Goal: Task Accomplishment & Management: Use online tool/utility

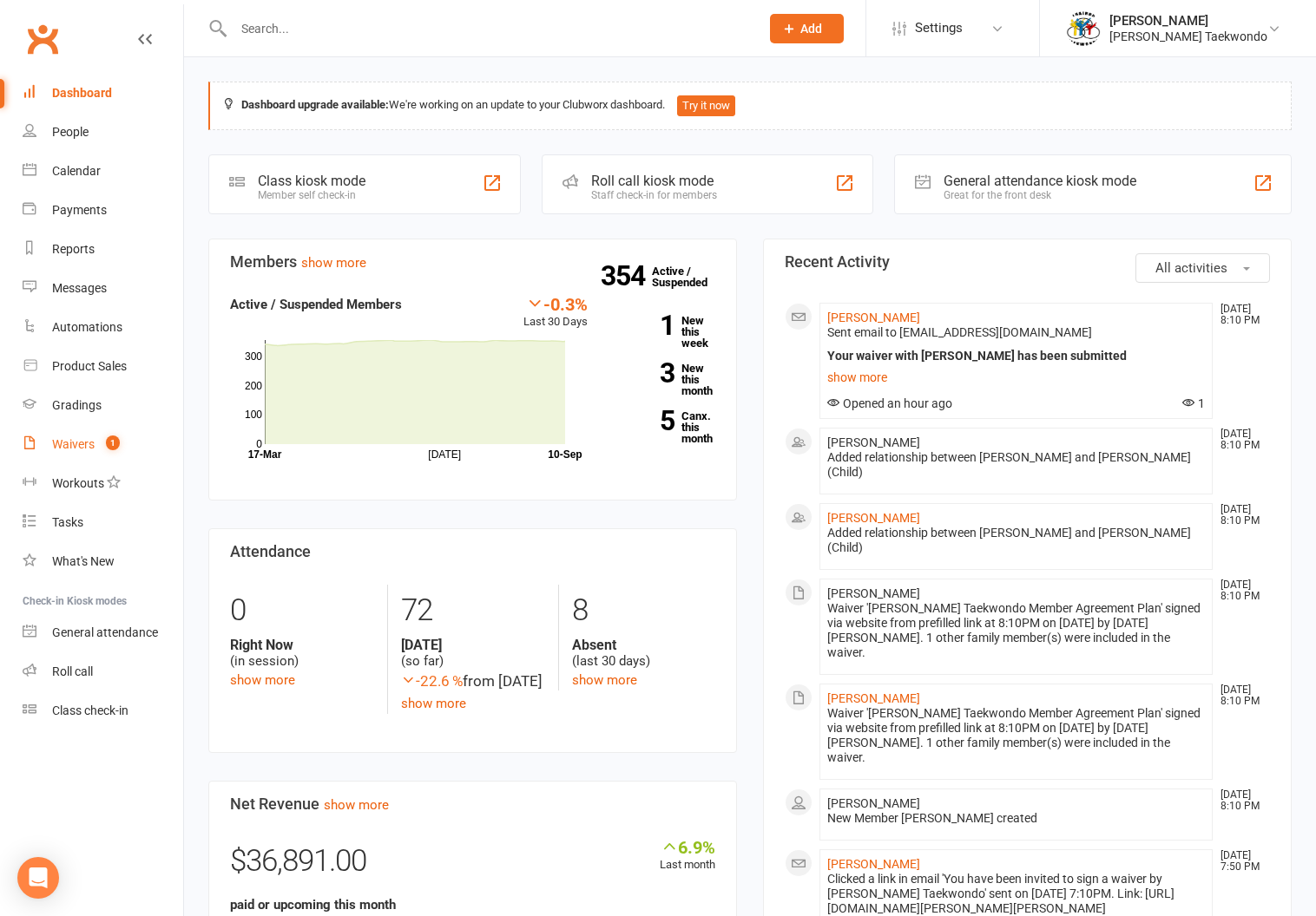
click at [59, 437] on link "Waivers 1" at bounding box center [102, 445] width 161 height 39
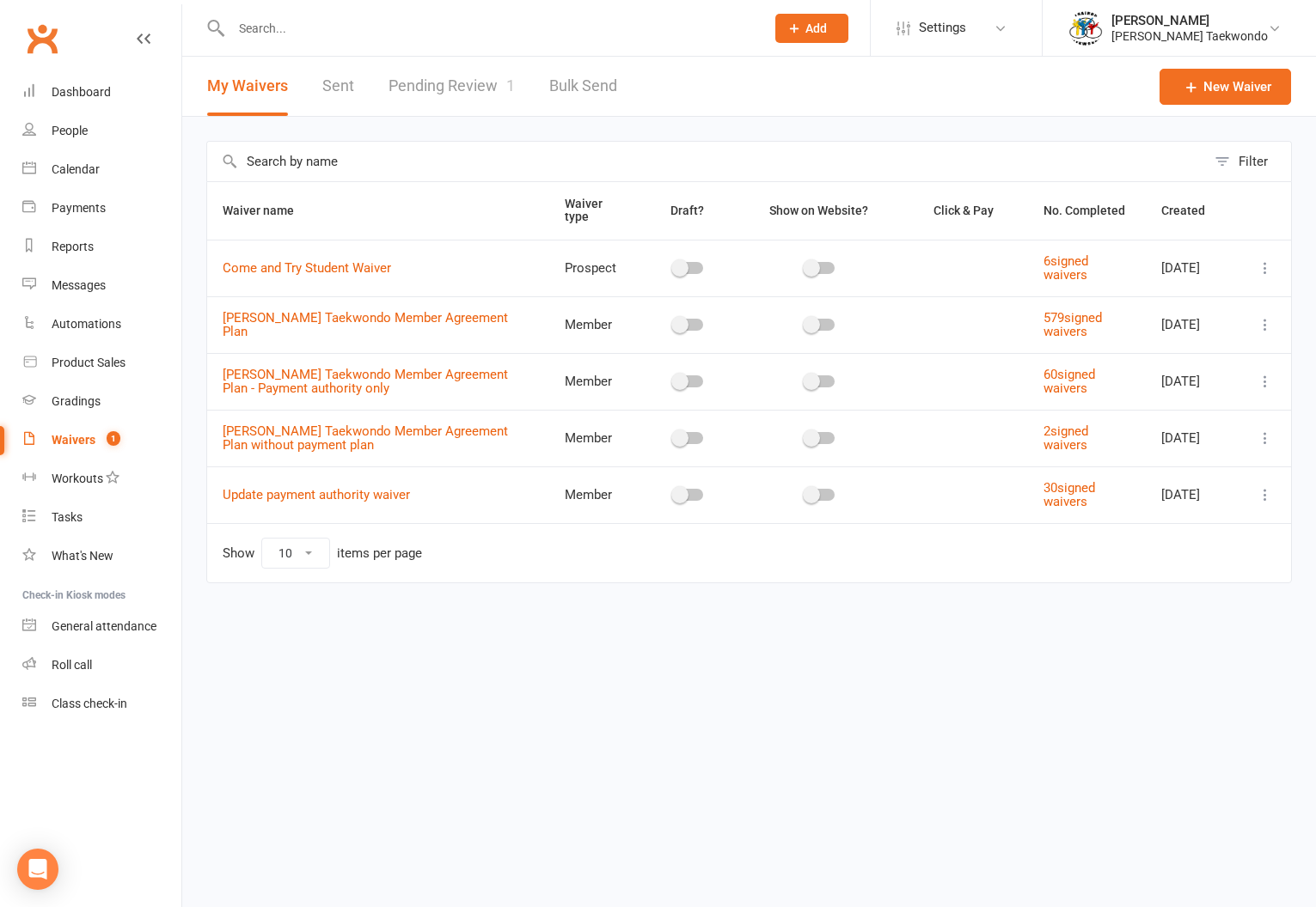
click at [418, 82] on link "Pending Review 1" at bounding box center [452, 87] width 127 height 59
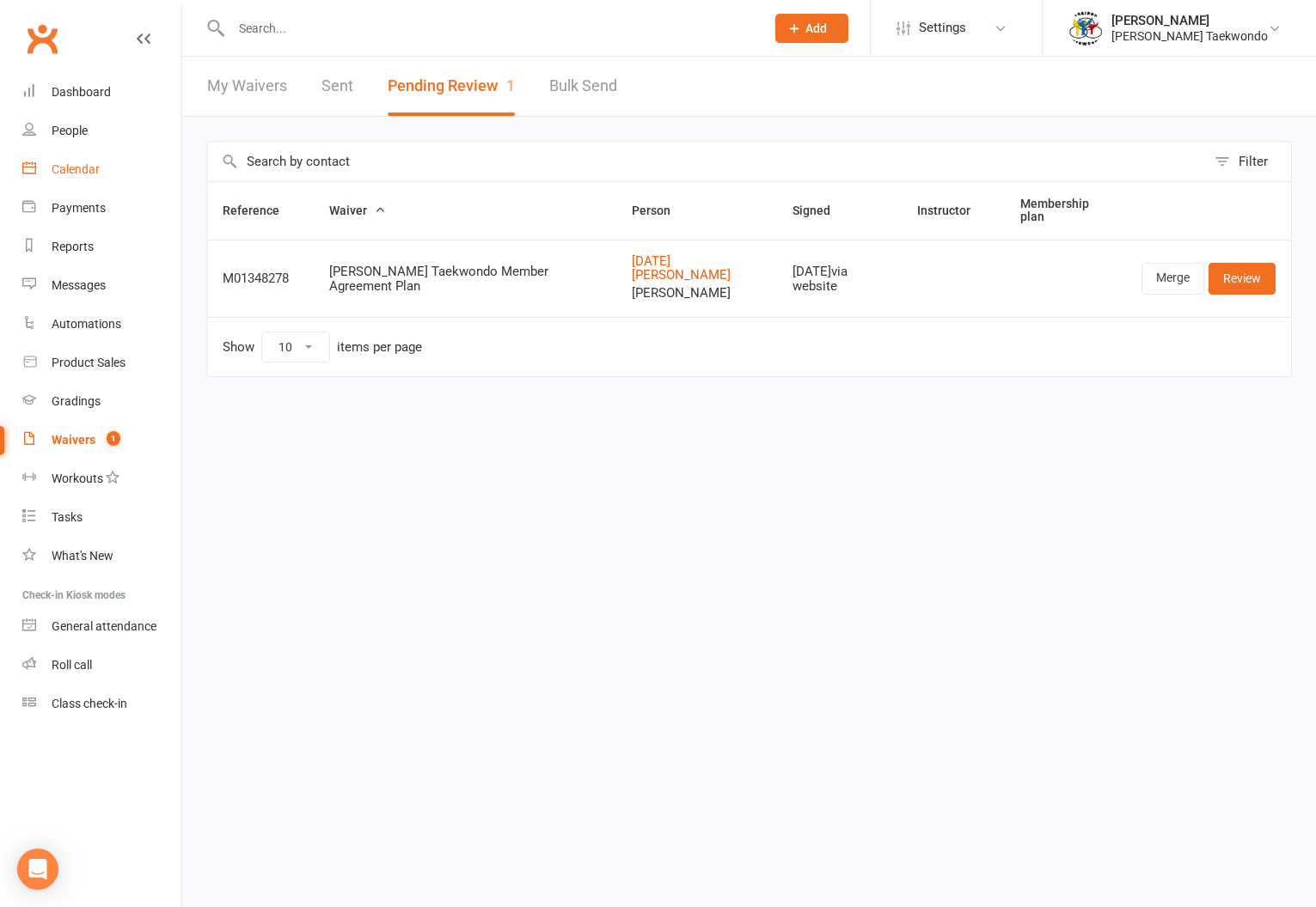
click at [69, 162] on div "Calendar" at bounding box center [75, 169] width 48 height 13
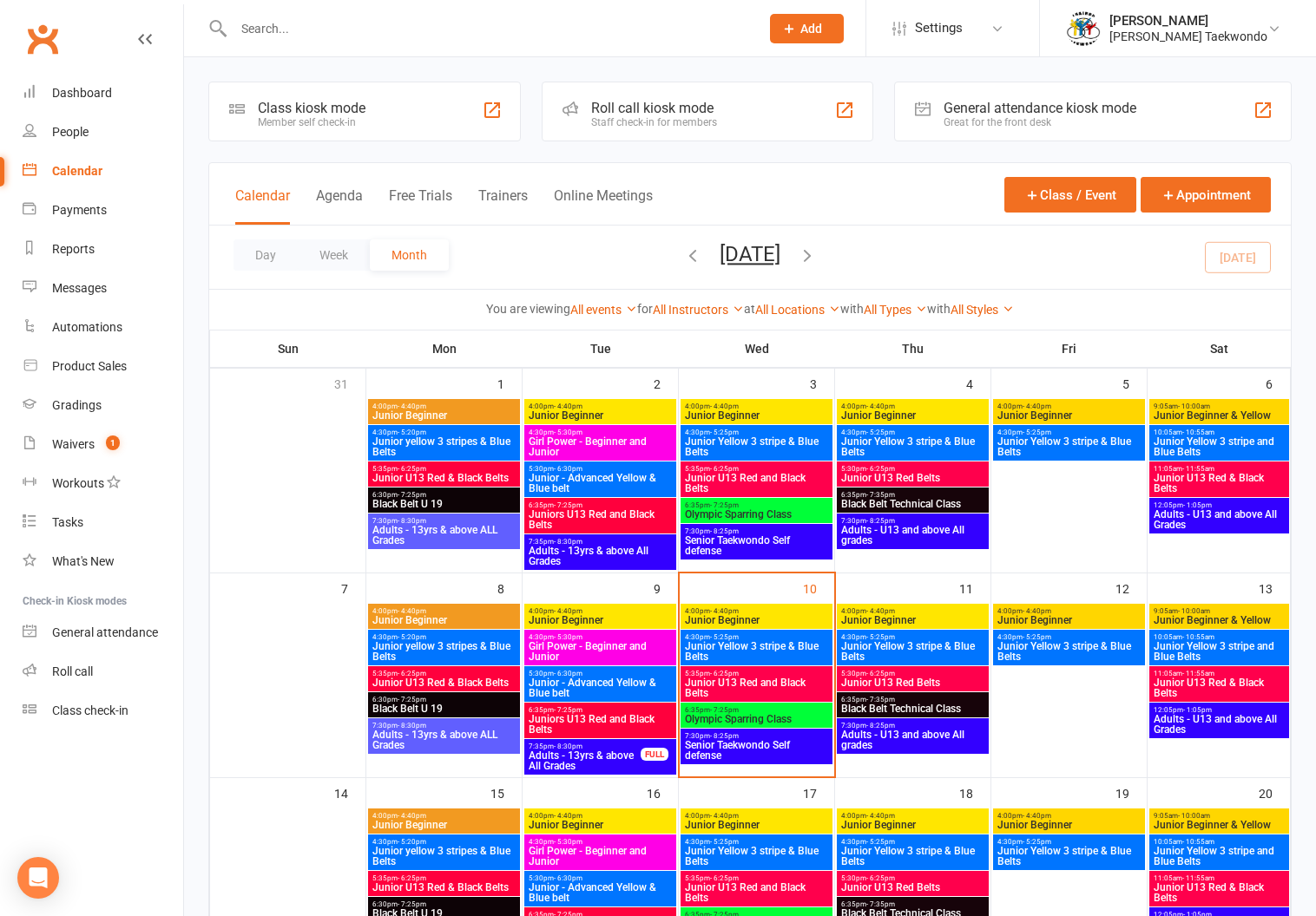
click at [739, 740] on span "Senior Taekwondo Self defense" at bounding box center [757, 751] width 145 height 21
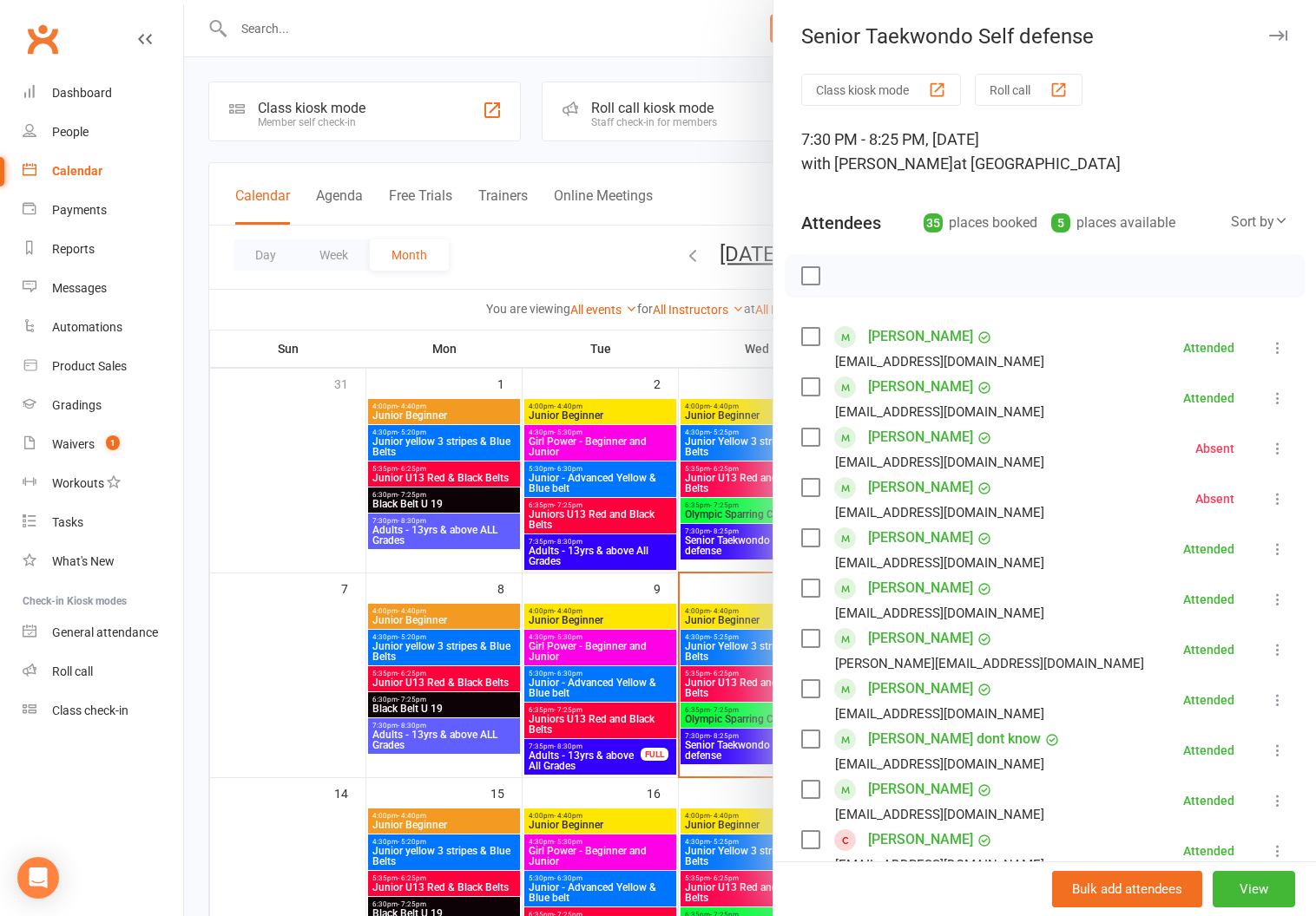
click at [1021, 82] on button "Roll call" at bounding box center [1029, 89] width 108 height 32
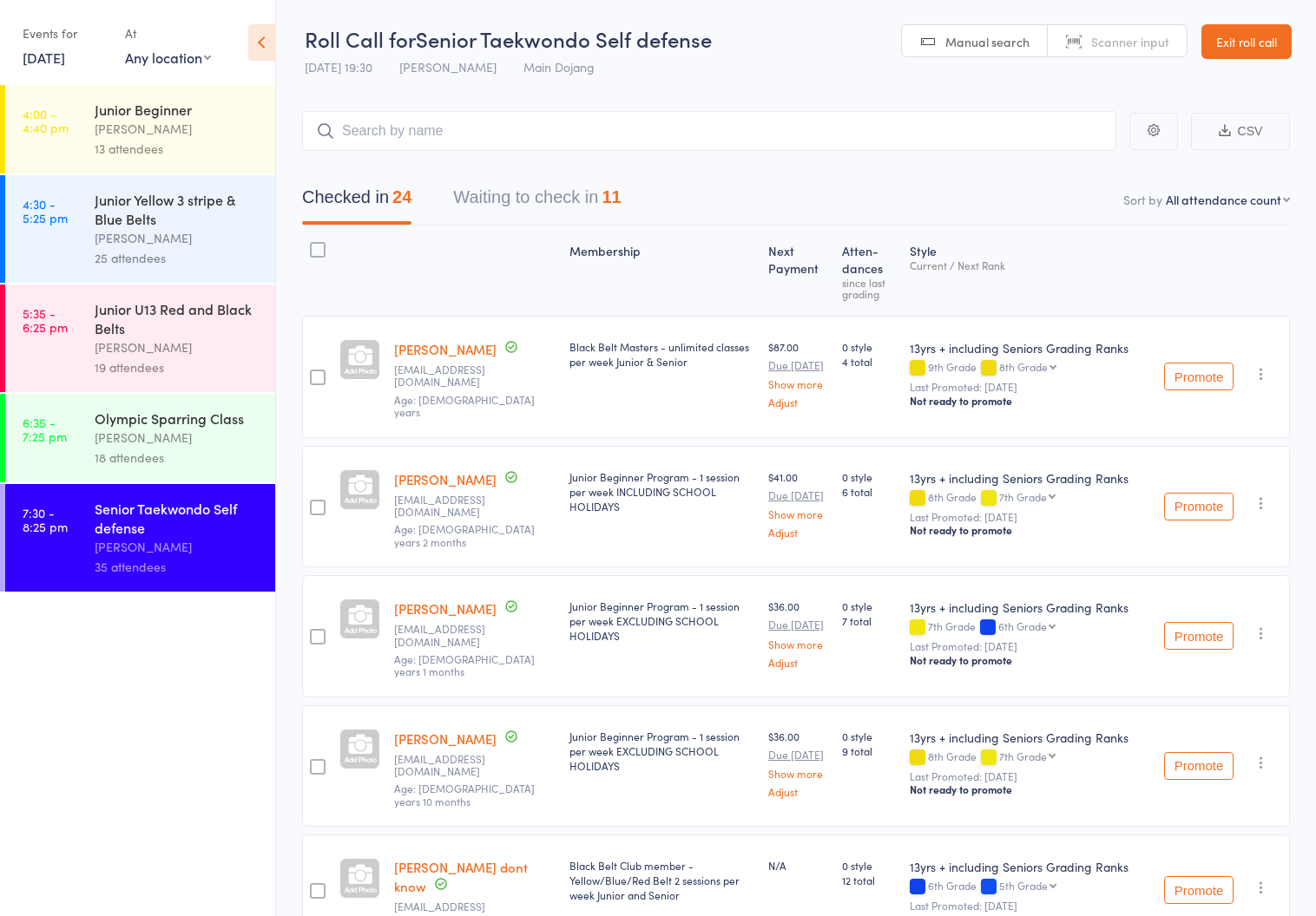
click at [1259, 642] on icon "button" at bounding box center [1261, 633] width 17 height 17
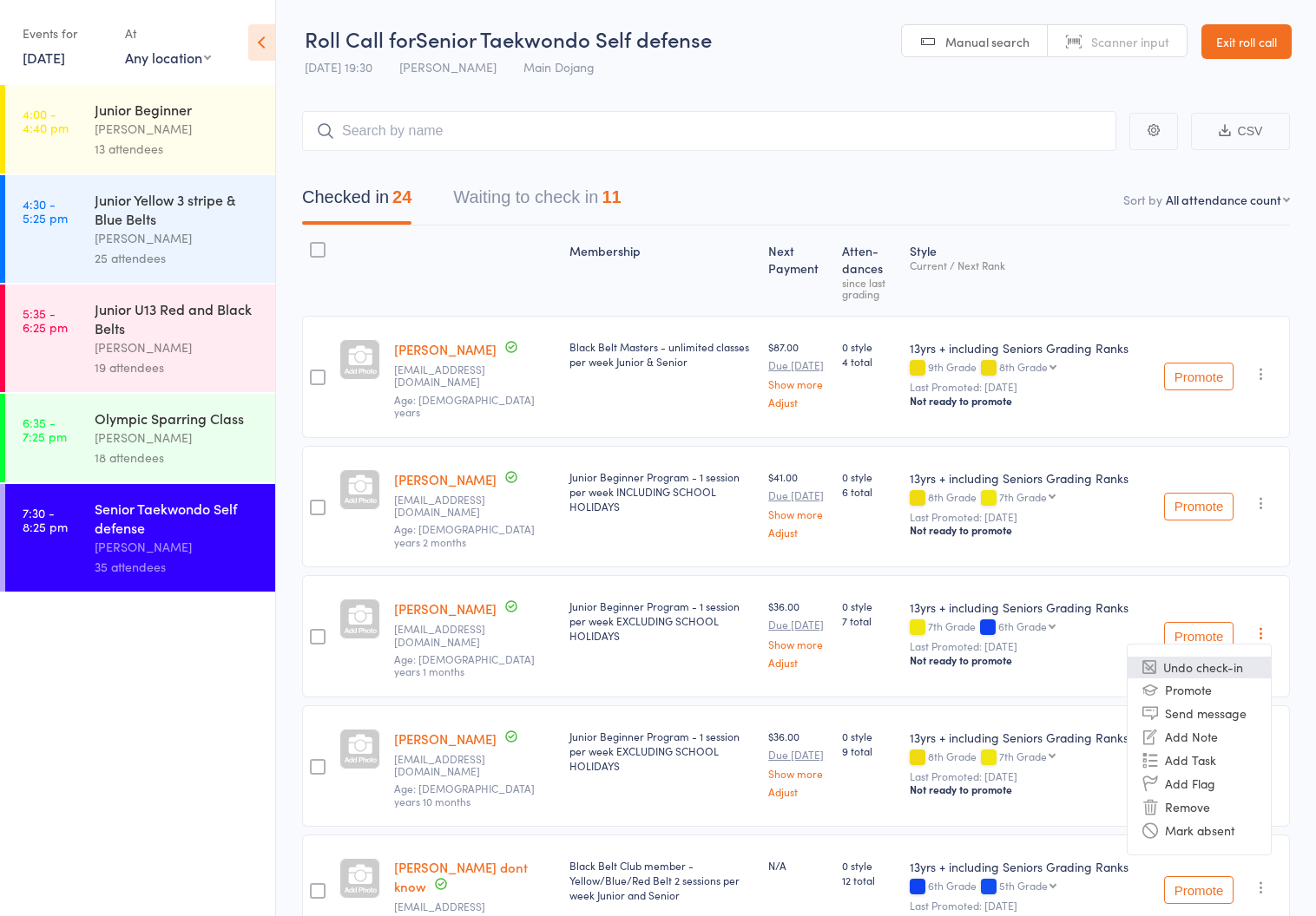
click at [1231, 678] on li "Undo check-in" at bounding box center [1199, 668] width 143 height 22
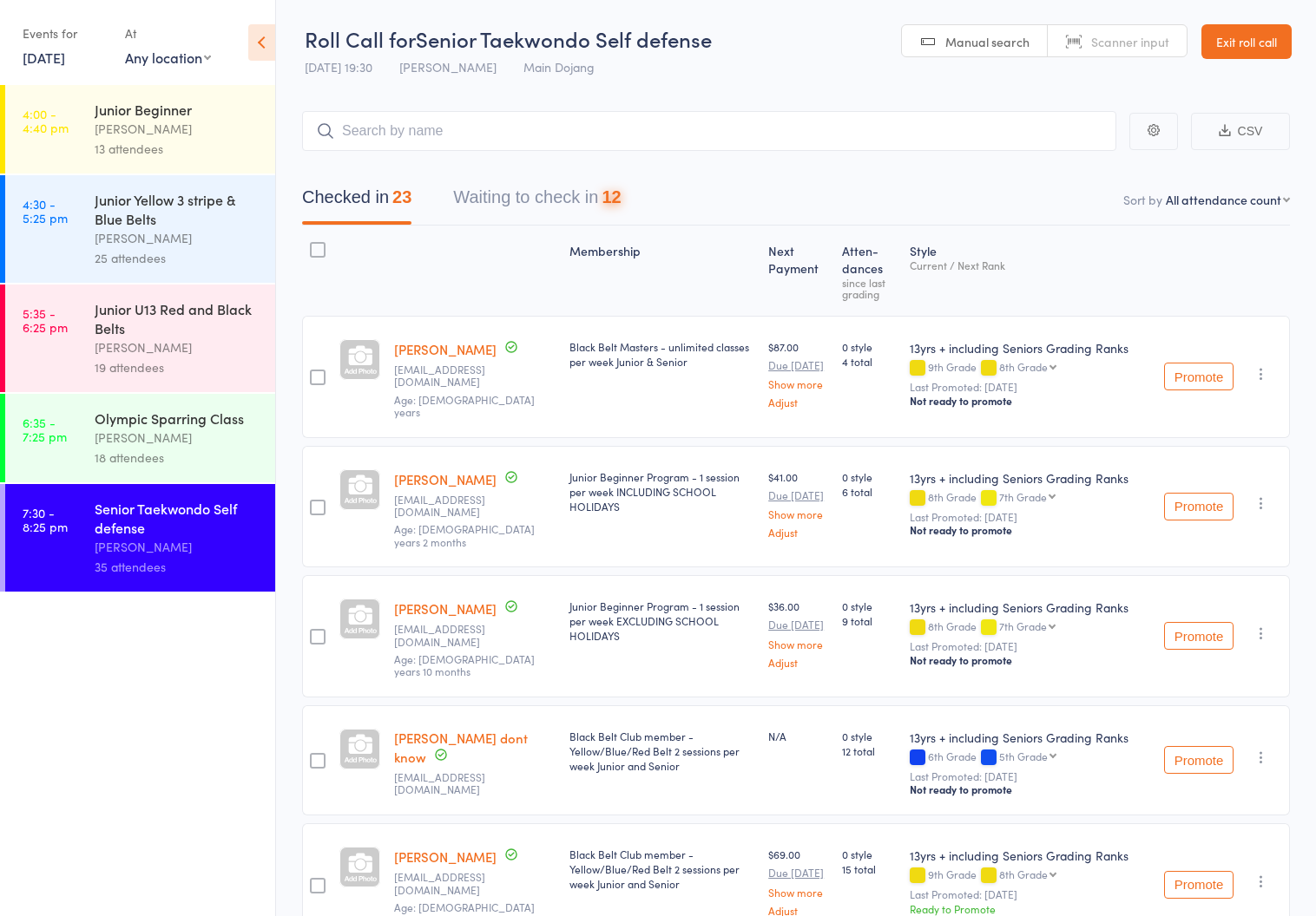
click at [491, 196] on button "Waiting to check in 12" at bounding box center [537, 202] width 168 height 46
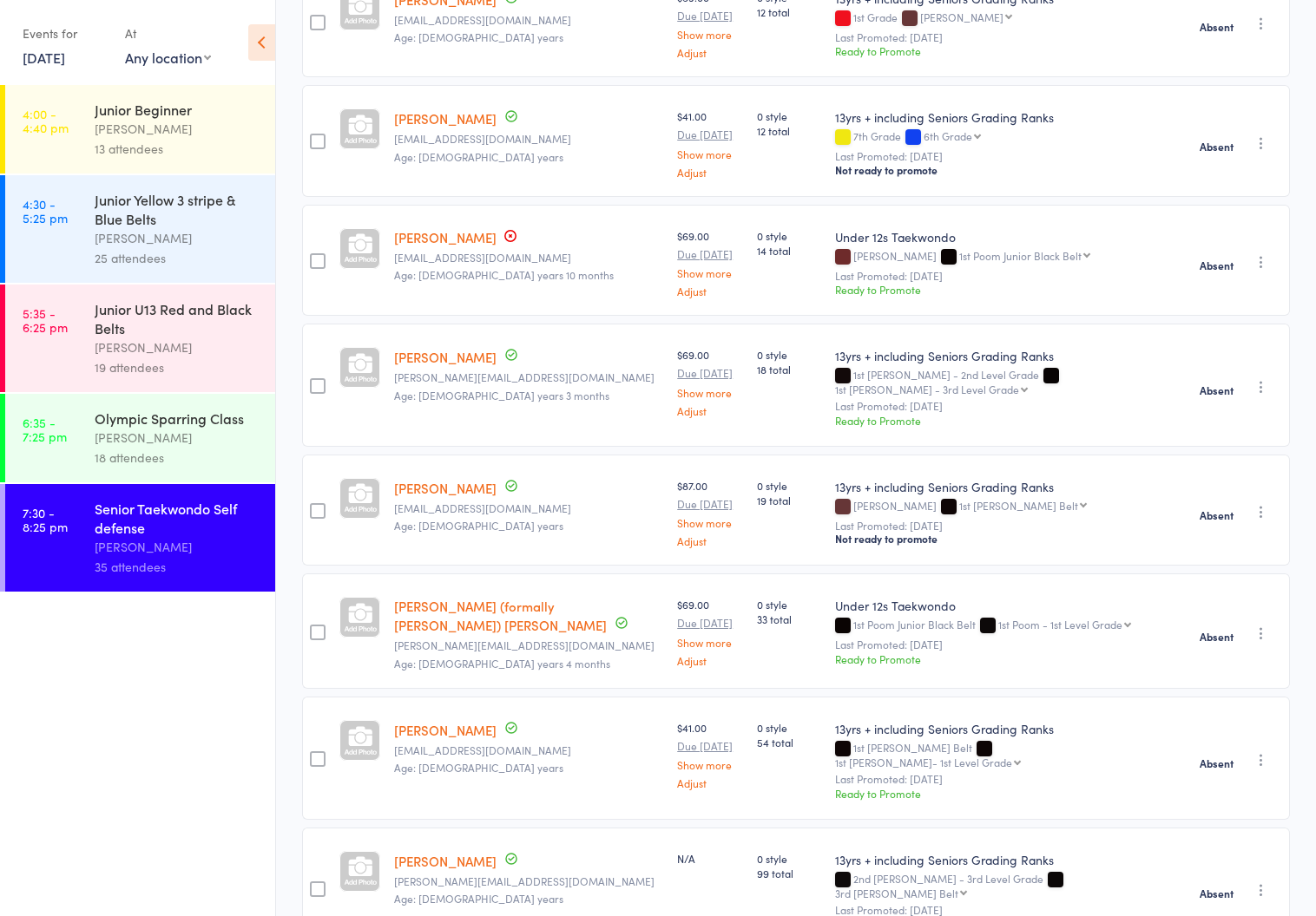
scroll to position [869, 0]
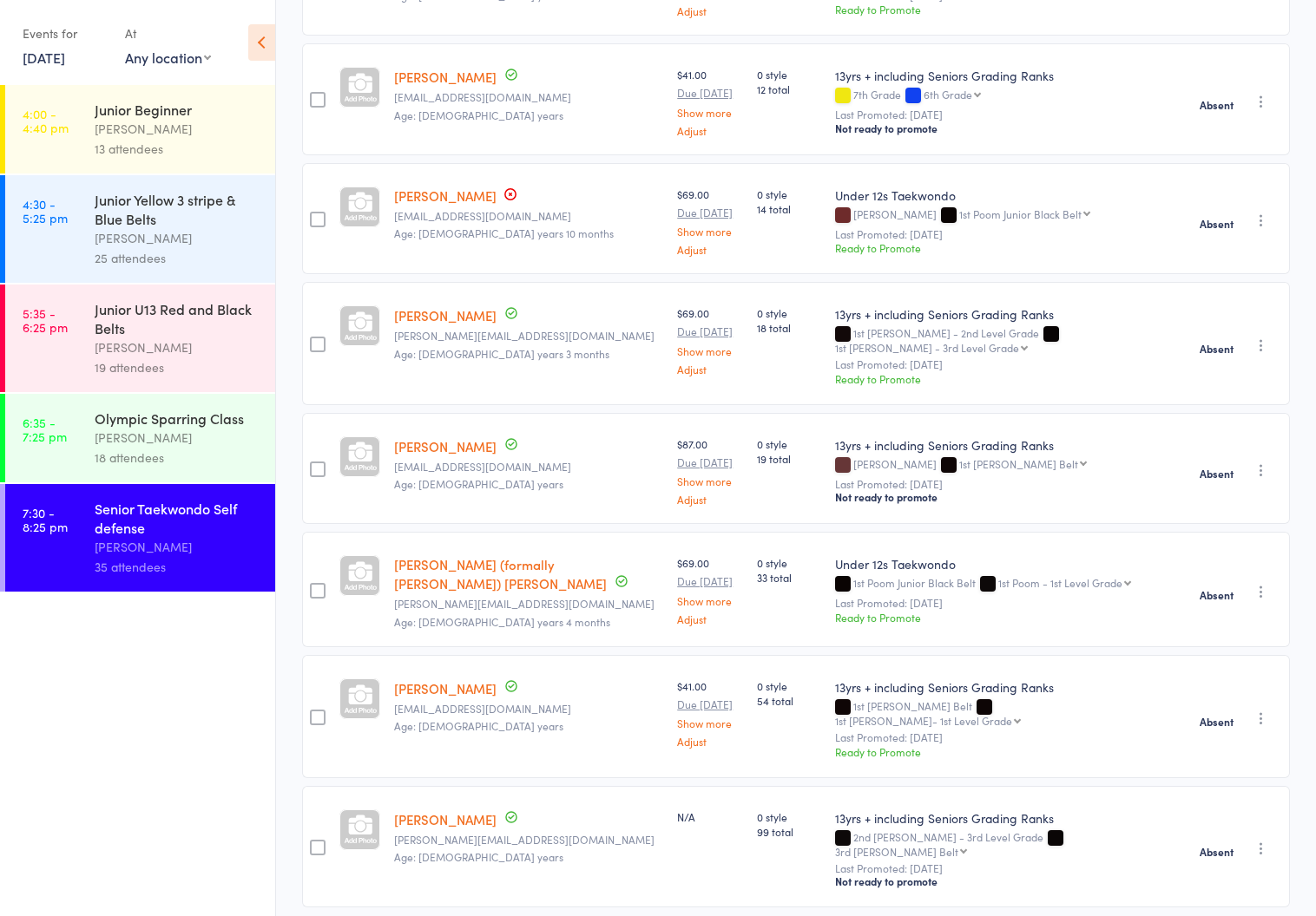
click at [143, 435] on div "[PERSON_NAME]" at bounding box center [177, 438] width 166 height 20
